Goal: Task Accomplishment & Management: Use online tool/utility

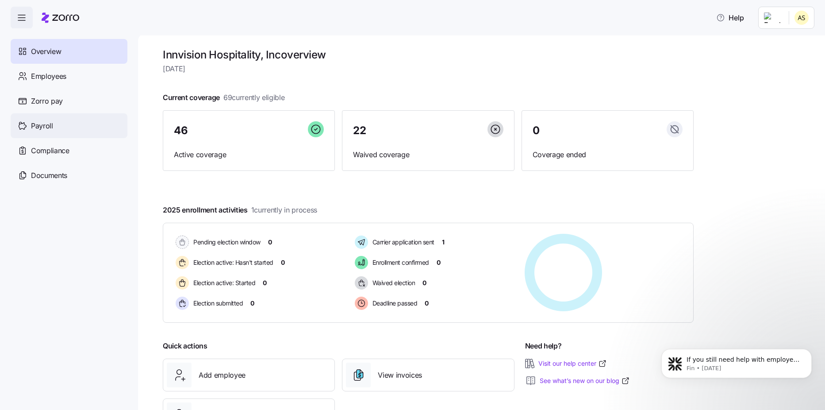
click at [54, 129] on div "Payroll" at bounding box center [69, 125] width 117 height 25
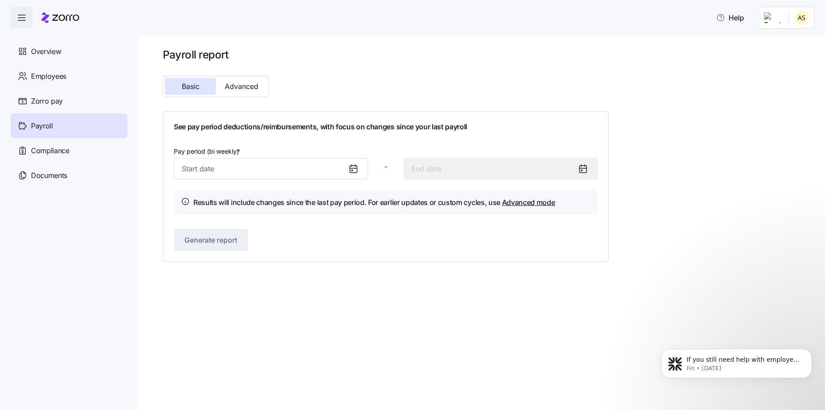
click at [351, 170] on icon at bounding box center [353, 168] width 11 height 11
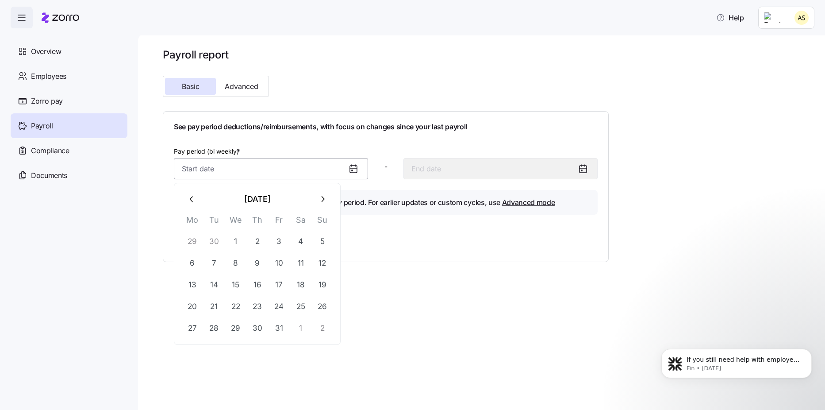
click at [340, 169] on input "Pay period (bi weekly) *" at bounding box center [271, 168] width 194 height 21
click at [238, 234] on button "1" at bounding box center [235, 241] width 21 height 21
type input "[DATE]"
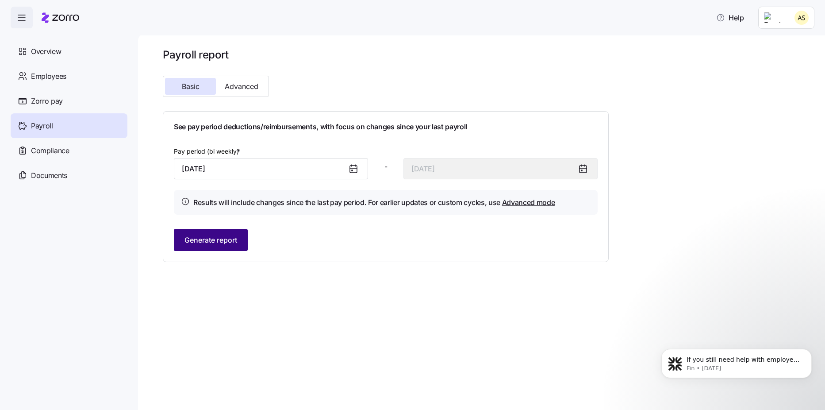
click at [225, 236] on span "Generate report" at bounding box center [211, 240] width 53 height 11
